Goal: Obtain resource: Download file/media

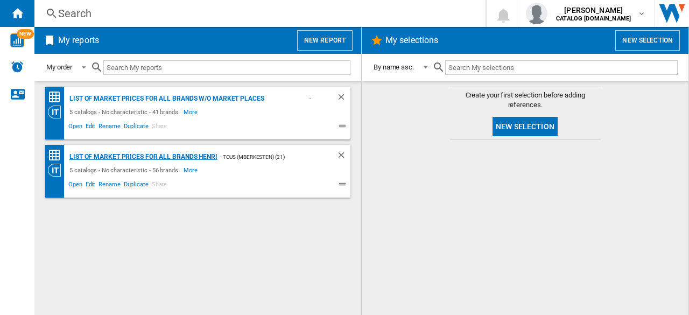
click at [152, 159] on div "List of market prices for all brands Henri" at bounding box center [142, 156] width 151 height 13
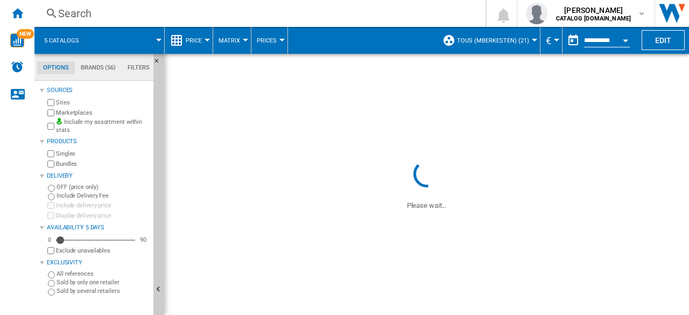
click at [134, 33] on span at bounding box center [126, 40] width 65 height 27
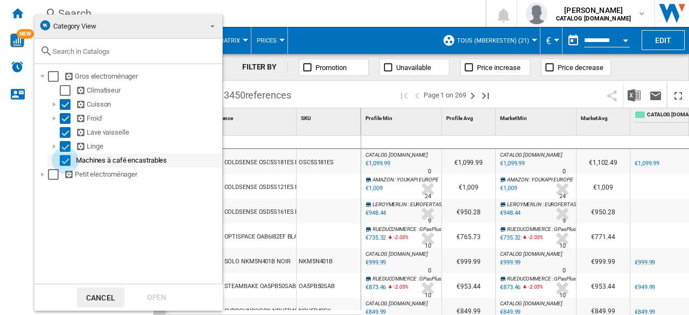
click at [62, 157] on div "Select" at bounding box center [65, 160] width 11 height 11
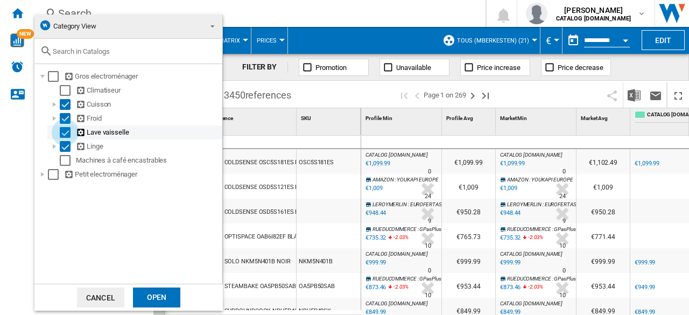
click at [62, 130] on div "Select" at bounding box center [65, 132] width 11 height 11
click at [63, 117] on div "Select" at bounding box center [65, 118] width 11 height 11
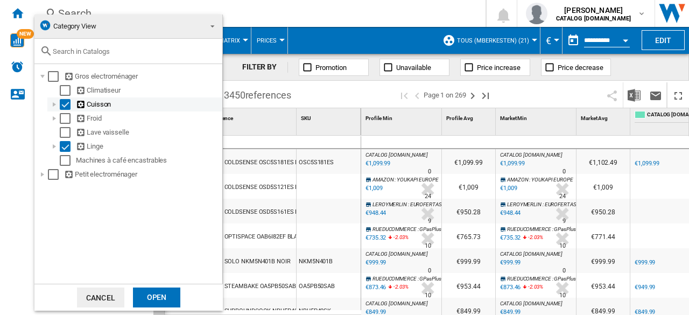
click at [65, 103] on div "Select" at bounding box center [65, 104] width 11 height 11
click at [324, 13] on md-backdrop at bounding box center [344, 157] width 689 height 315
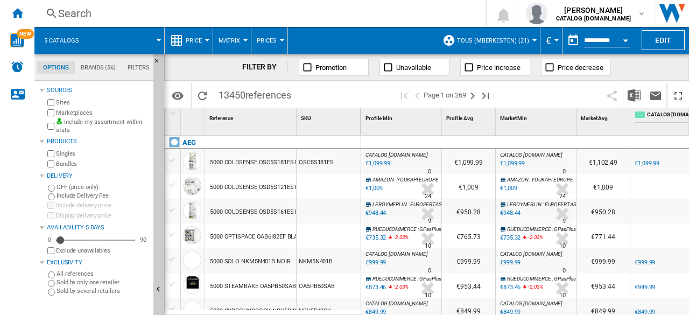
click at [143, 39] on span at bounding box center [126, 40] width 65 height 27
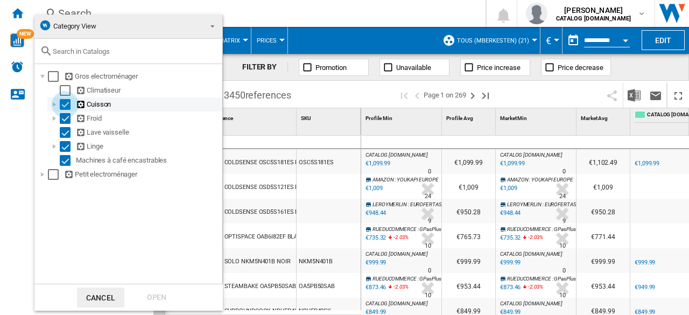
click at [60, 101] on div "Select" at bounding box center [65, 104] width 11 height 11
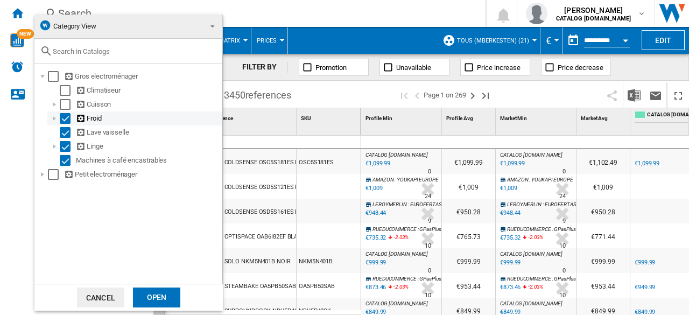
click at [63, 122] on div "Select" at bounding box center [65, 118] width 11 height 11
click at [63, 132] on div "Select" at bounding box center [65, 132] width 11 height 11
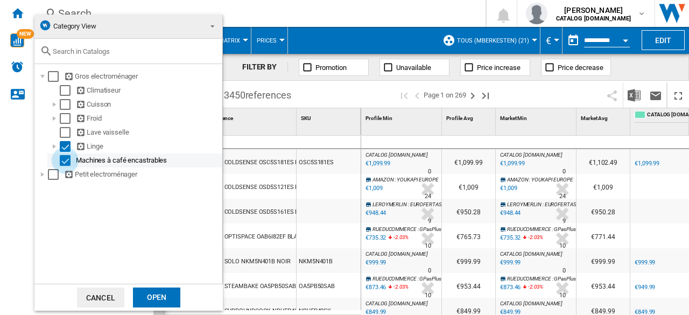
click at [64, 159] on div "Select" at bounding box center [65, 160] width 11 height 11
click at [153, 296] on div "Open" at bounding box center [156, 297] width 47 height 20
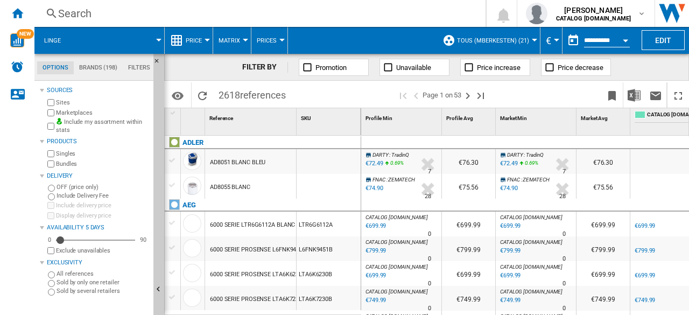
click at [199, 42] on span "Price" at bounding box center [194, 40] width 16 height 7
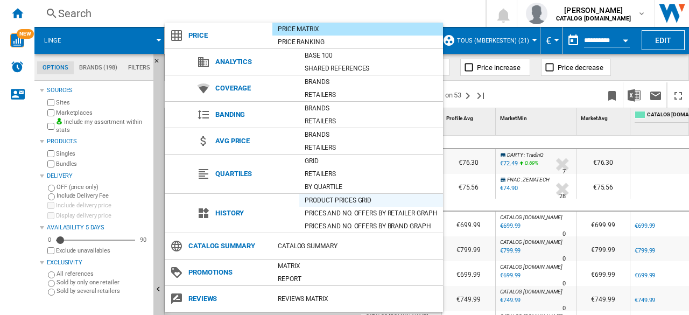
click at [320, 200] on div "Product prices grid" at bounding box center [371, 200] width 144 height 11
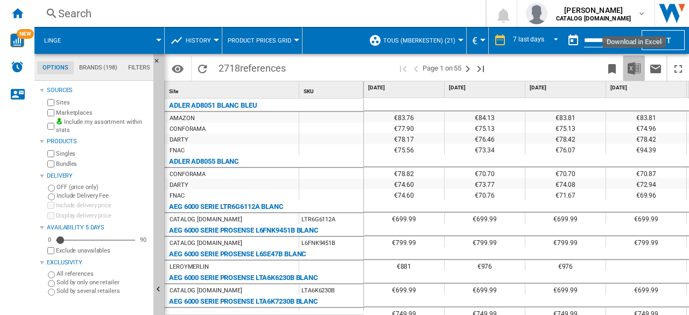
click at [635, 71] on img "Download in Excel" at bounding box center [633, 68] width 13 height 13
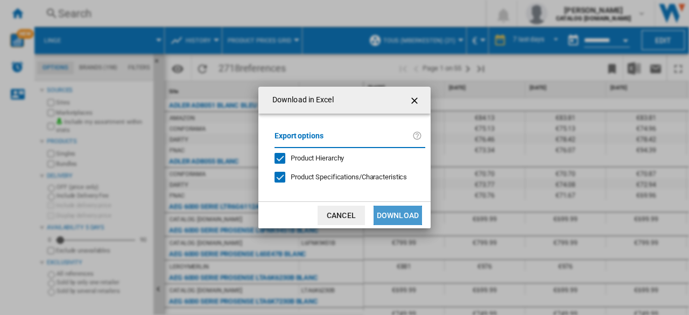
click at [403, 222] on button "Download" at bounding box center [397, 215] width 48 height 19
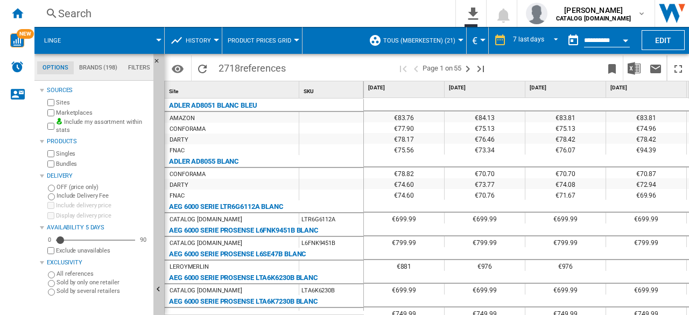
click at [154, 37] on span at bounding box center [117, 40] width 83 height 27
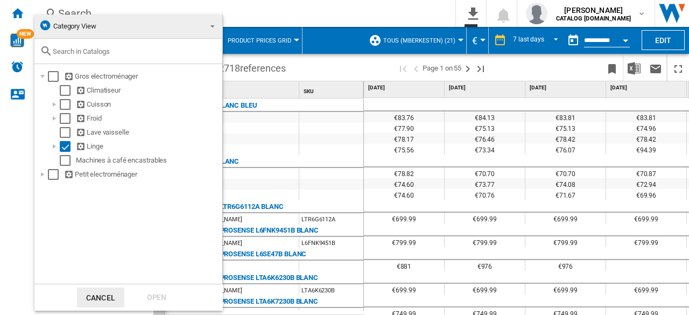
click at [261, 11] on md-backdrop at bounding box center [344, 157] width 689 height 315
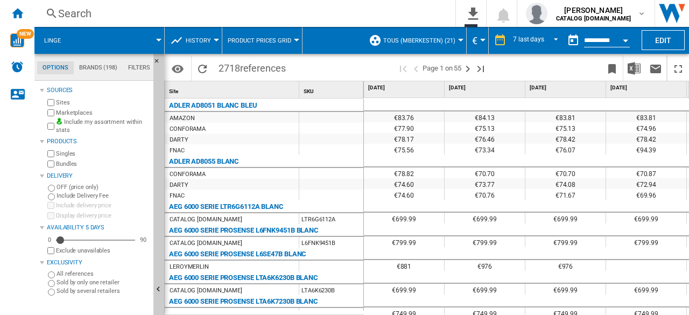
click at [150, 30] on span at bounding box center [117, 40] width 83 height 27
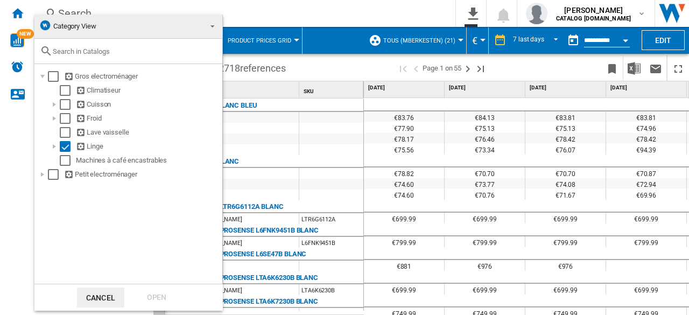
click at [442, 17] on md-backdrop at bounding box center [344, 157] width 689 height 315
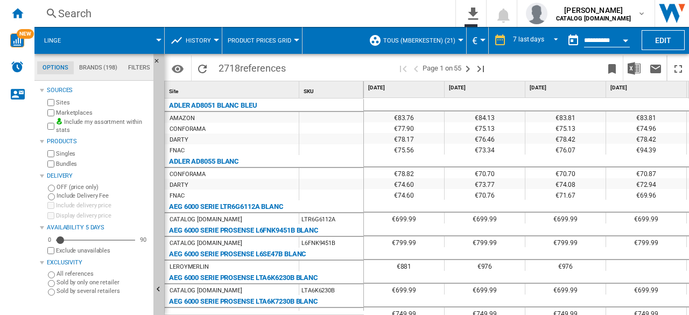
click at [146, 39] on span at bounding box center [117, 40] width 83 height 27
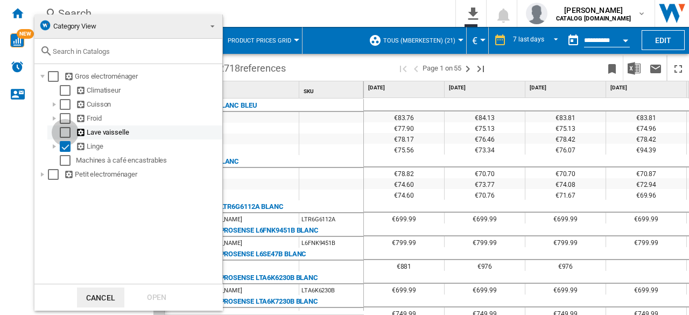
click at [63, 137] on div "Select" at bounding box center [65, 132] width 11 height 11
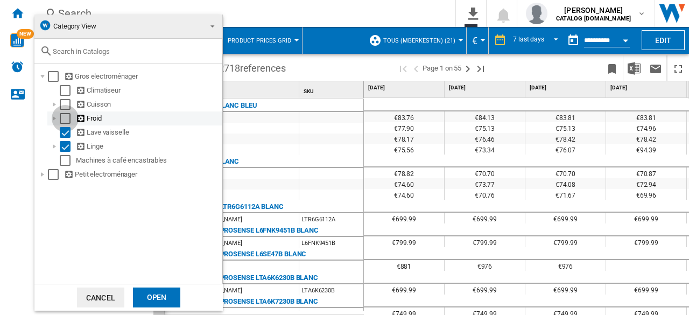
click at [65, 119] on div "Select" at bounding box center [65, 118] width 11 height 11
click at [65, 109] on div "Select" at bounding box center [65, 104] width 11 height 11
click at [164, 288] on div "Open" at bounding box center [156, 297] width 47 height 20
